Goal: Answer question/provide support: Share knowledge or assist other users

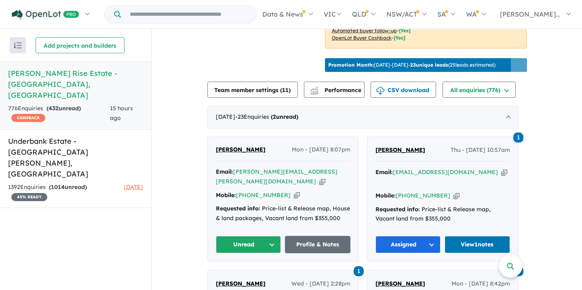
scroll to position [248, 0]
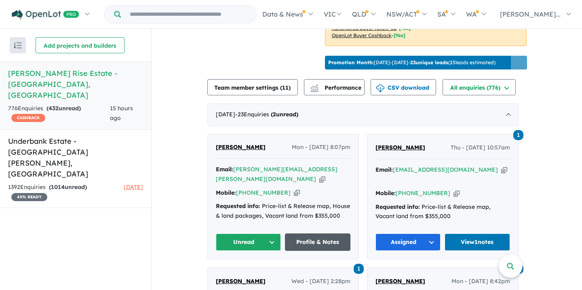
click at [317, 233] on link "Profile & Notes" at bounding box center [317, 241] width 65 height 17
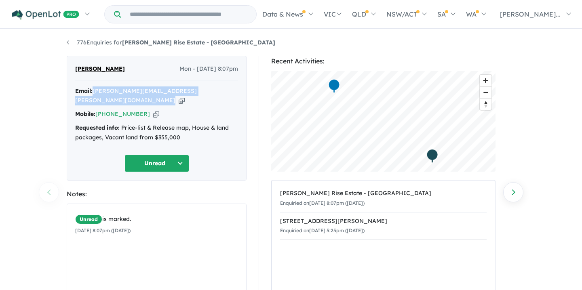
drag, startPoint x: 94, startPoint y: 92, endPoint x: 161, endPoint y: 97, distance: 66.9
click at [161, 97] on div "Email: [PERSON_NAME][EMAIL_ADDRESS][PERSON_NAME][DOMAIN_NAME] Copied! Mobile: […" at bounding box center [156, 116] width 163 height 60
copy div "[PERSON_NAME][EMAIL_ADDRESS][PERSON_NAME][DOMAIN_NAME] Copied!"
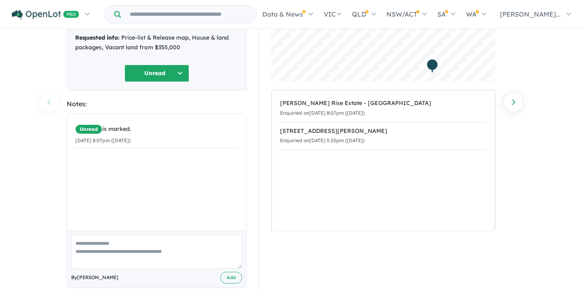
scroll to position [95, 0]
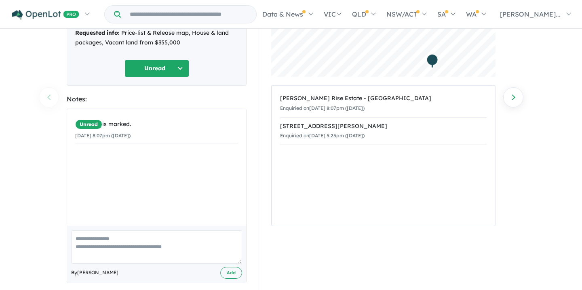
click at [76, 230] on textarea at bounding box center [156, 247] width 171 height 34
paste textarea "**********"
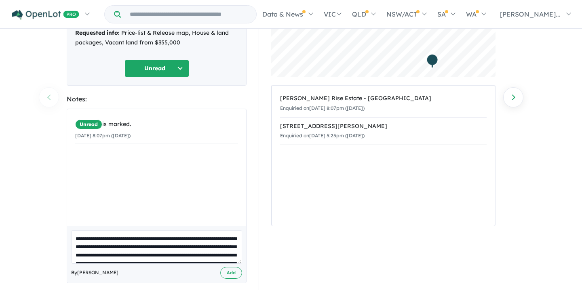
scroll to position [94, 0]
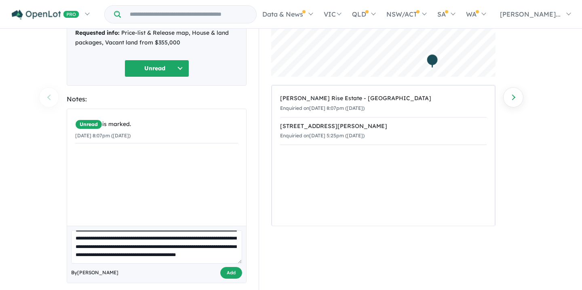
type textarea "**********"
click at [229, 267] on button "Add" at bounding box center [231, 273] width 22 height 12
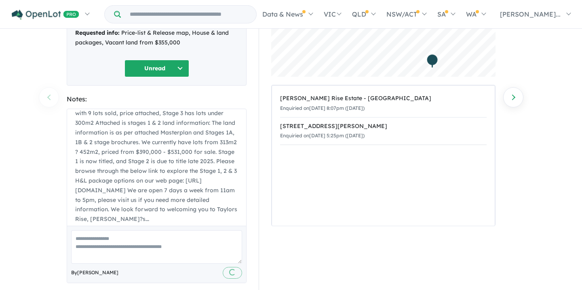
scroll to position [0, 0]
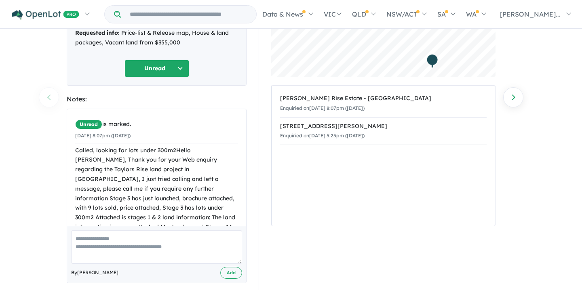
click at [181, 60] on button "Unread" at bounding box center [156, 68] width 65 height 17
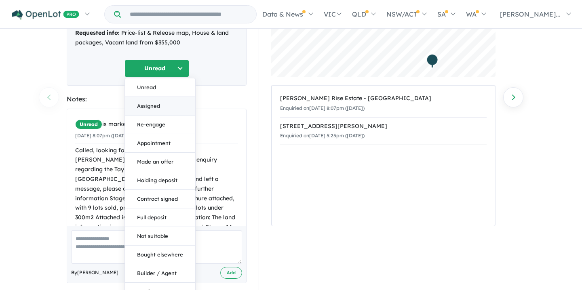
click at [150, 97] on button "Assigned" at bounding box center [160, 106] width 70 height 19
